Goal: Entertainment & Leisure: Consume media (video, audio)

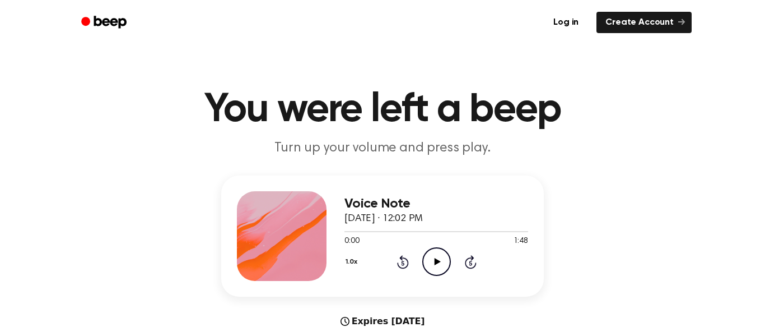
click at [444, 260] on icon "Play Audio" at bounding box center [436, 261] width 29 height 29
click at [424, 262] on icon "Pause Audio" at bounding box center [436, 261] width 29 height 29
click at [424, 262] on icon "Play Audio" at bounding box center [436, 261] width 29 height 29
click at [433, 263] on icon "Play Audio" at bounding box center [436, 261] width 29 height 29
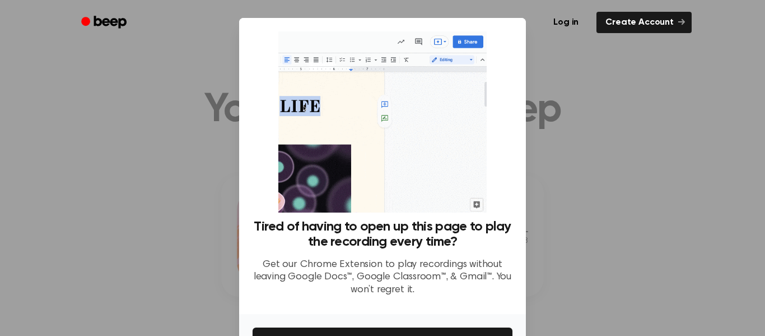
click at [634, 87] on div at bounding box center [382, 168] width 765 height 336
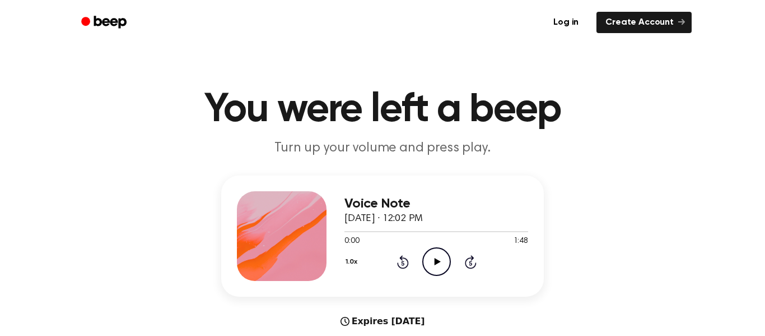
click at [446, 254] on icon "Play Audio" at bounding box center [436, 261] width 29 height 29
